Goal: Task Accomplishment & Management: Complete application form

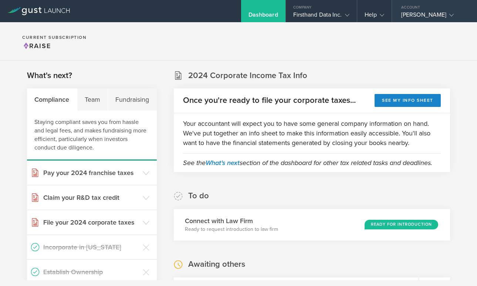
click at [410, 18] on div "[PERSON_NAME]" at bounding box center [432, 16] width 63 height 11
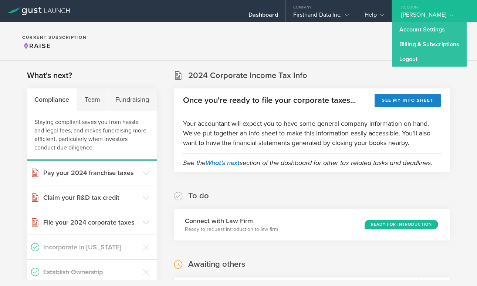
click at [410, 18] on div "[PERSON_NAME]" at bounding box center [432, 16] width 63 height 11
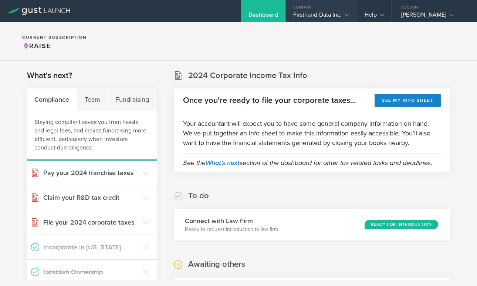
click at [313, 16] on div "Firsthand Data Inc." at bounding box center [321, 16] width 56 height 11
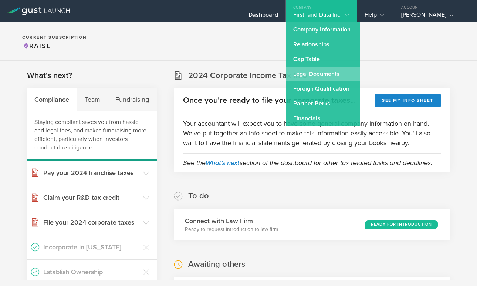
click at [314, 71] on link "Legal Documents" at bounding box center [323, 74] width 74 height 15
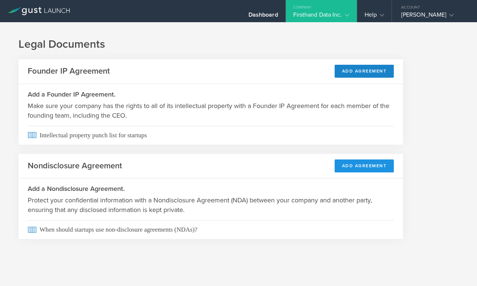
click at [360, 167] on button "Add Agreement" at bounding box center [363, 165] width 59 height 13
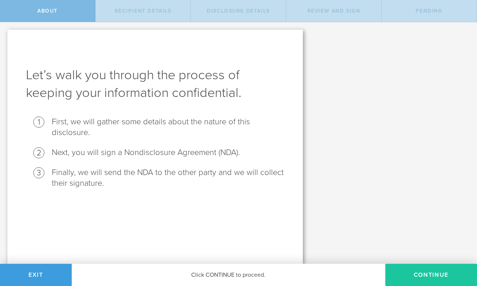
click at [425, 266] on button "Continue" at bounding box center [431, 274] width 92 height 22
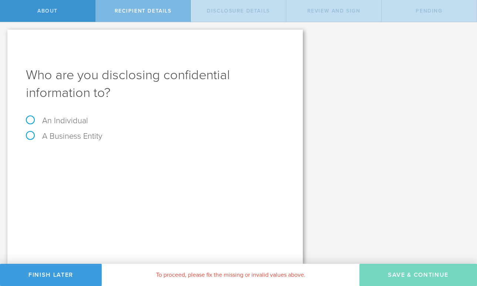
click at [68, 122] on label "An Individual" at bounding box center [57, 121] width 62 height 10
click at [5, 34] on input "An Individual" at bounding box center [2, 28] width 5 height 12
radio input "true"
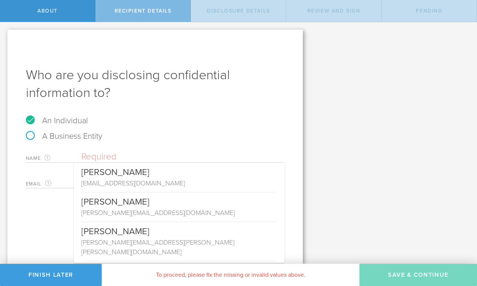
click at [119, 156] on input "text" at bounding box center [182, 156] width 203 height 11
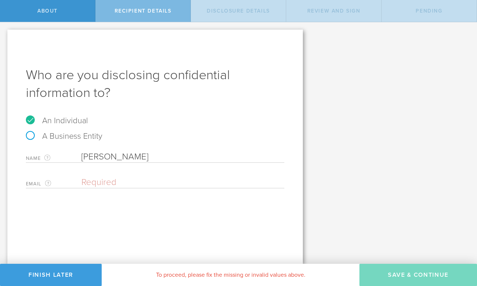
type input "[PERSON_NAME]"
paste input "[DOMAIN_NAME][EMAIL_ADDRESS][DOMAIN_NAME]"
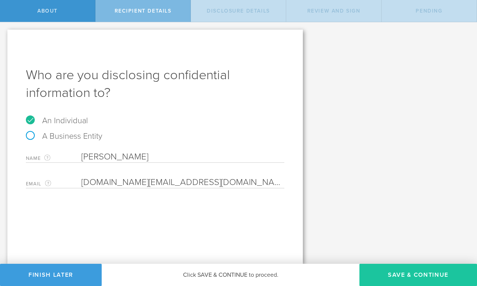
type input "[DOMAIN_NAME][EMAIL_ADDRESS][DOMAIN_NAME]"
click at [425, 279] on button "Save & Continue" at bounding box center [417, 274] width 117 height 22
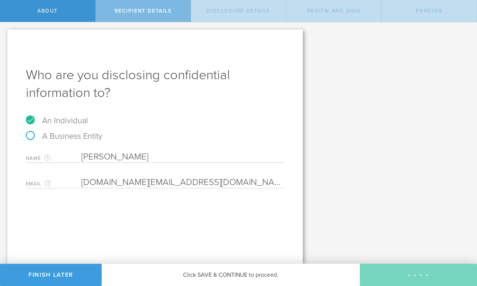
select select "string:5 years"
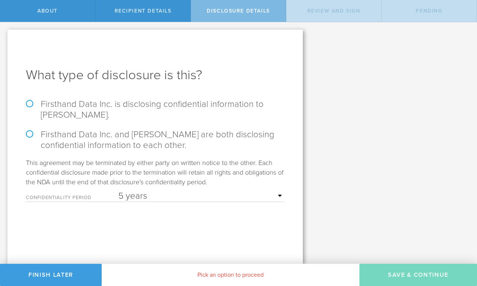
click at [32, 102] on label "Firsthand Data Inc. is disclosing confidential information to [PERSON_NAME]." at bounding box center [155, 109] width 258 height 21
click at [5, 38] on input "Firsthand Data Inc. is disclosing confidential information to [PERSON_NAME]." at bounding box center [2, 30] width 5 height 16
radio input "true"
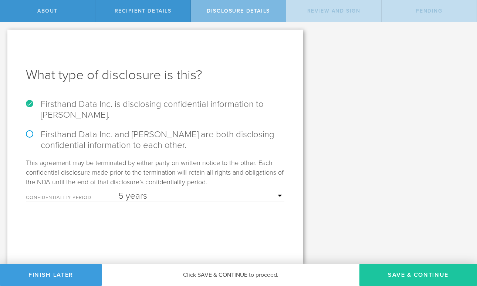
click at [406, 272] on button "Save & Continue" at bounding box center [417, 274] width 117 height 22
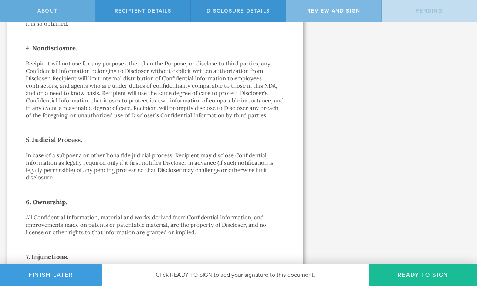
scroll to position [288, 0]
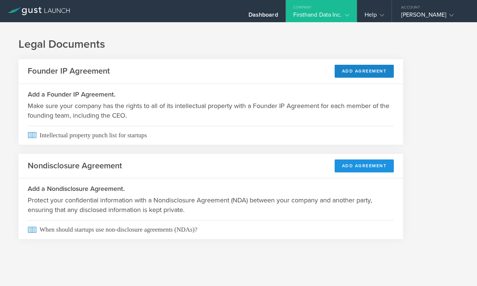
click at [367, 166] on button "Add Agreement" at bounding box center [363, 165] width 59 height 13
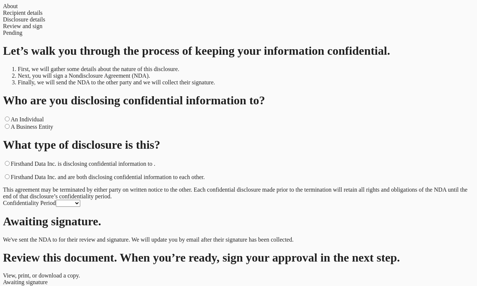
click at [44, 122] on label "An Individual" at bounding box center [27, 119] width 33 height 6
click at [10, 121] on input "An Individual" at bounding box center [7, 118] width 5 height 5
radio input "true"
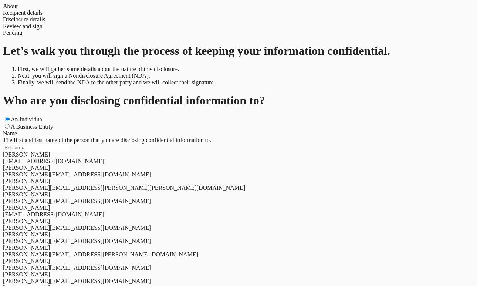
click at [68, 151] on input "text" at bounding box center [35, 147] width 65 height 8
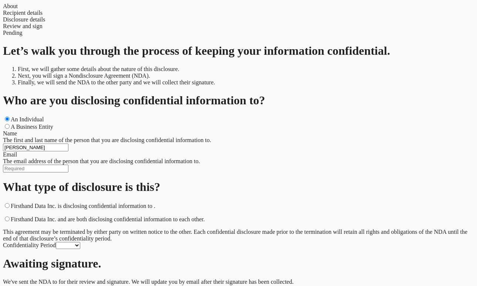
type input "Usman Chowdary"
paste input "Usman.va@gmail.com"
type input "Usman.va@gmail.com"
select select "string:5 years"
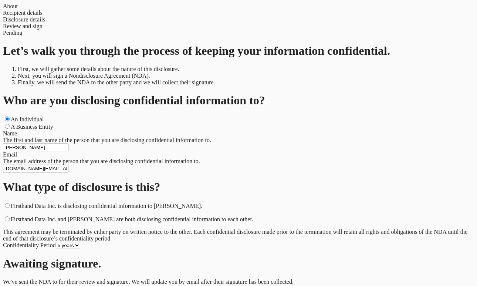
click at [30, 216] on label "Firsthand Data Inc. and Usman Chowdary are both disclosing confidential informa…" at bounding box center [132, 219] width 242 height 6
click at [10, 216] on input "Firsthand Data Inc. and Usman Chowdary are both disclosing confidential informa…" at bounding box center [7, 218] width 5 height 5
radio input "true"
